Goal: Task Accomplishment & Management: Manage account settings

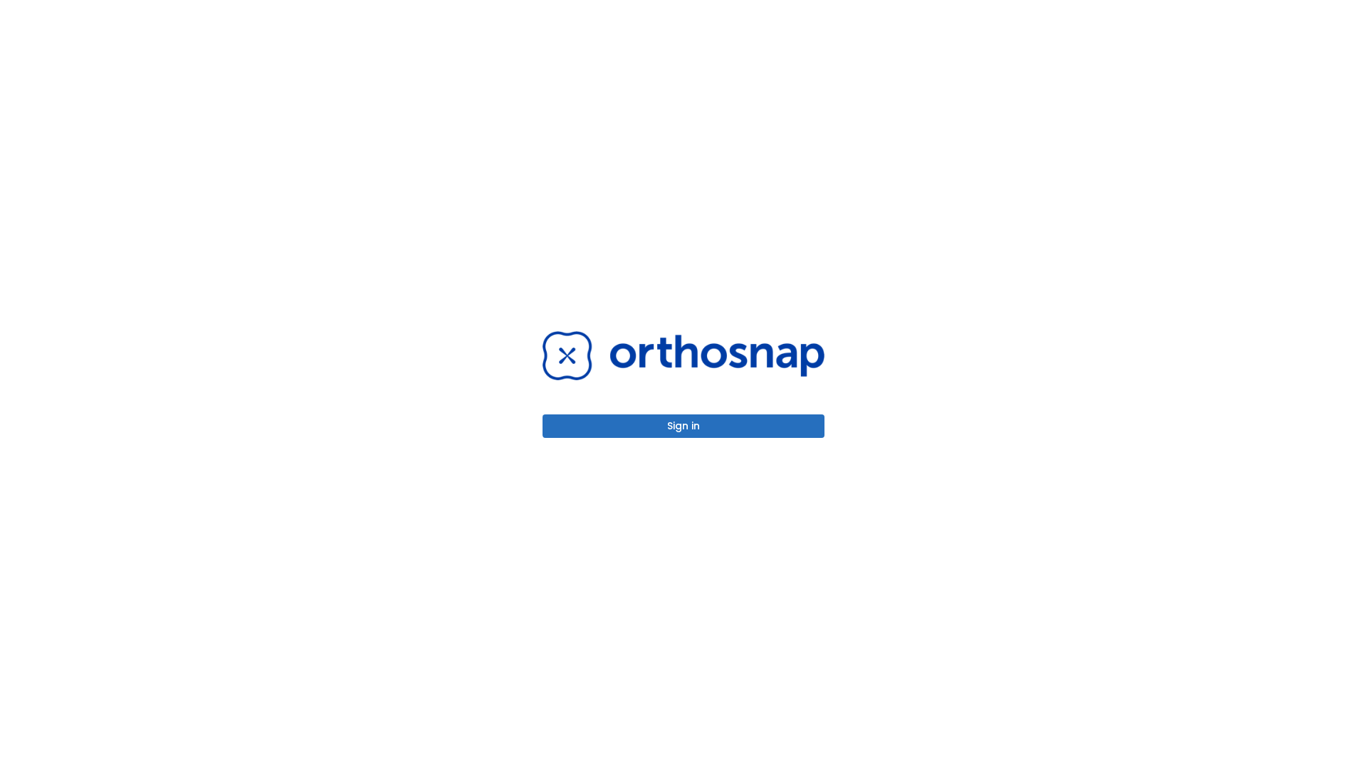
click at [684, 426] on button "Sign in" at bounding box center [684, 426] width 282 height 24
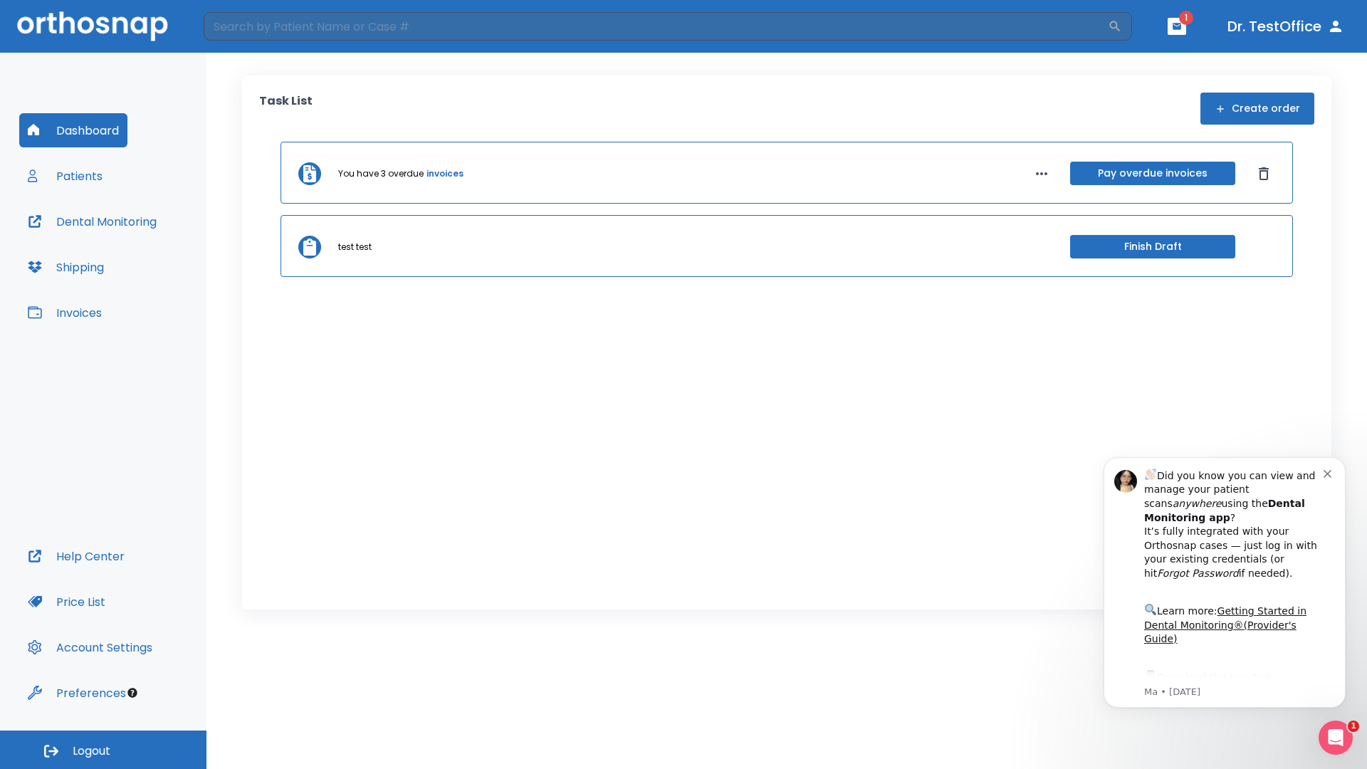
click at [103, 750] on span "Logout" at bounding box center [92, 751] width 38 height 16
